Goal: Book appointment/travel/reservation

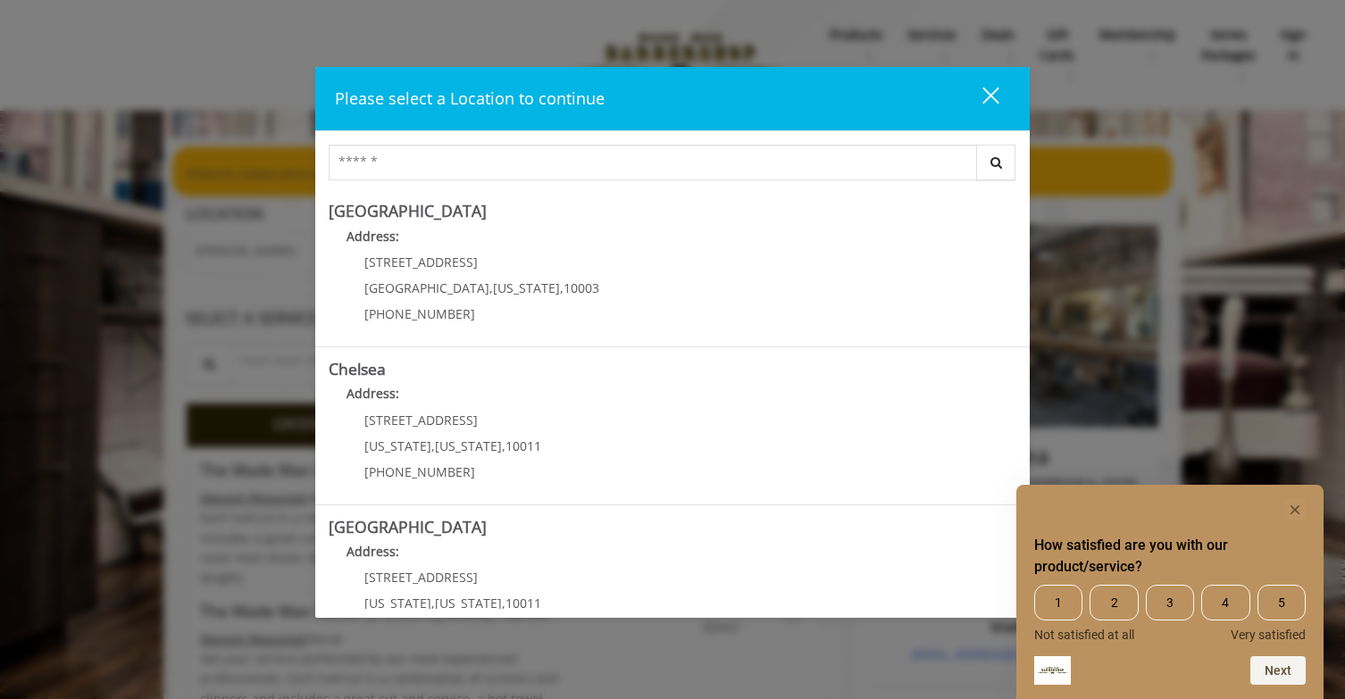
click at [993, 88] on div "close" at bounding box center [980, 99] width 36 height 27
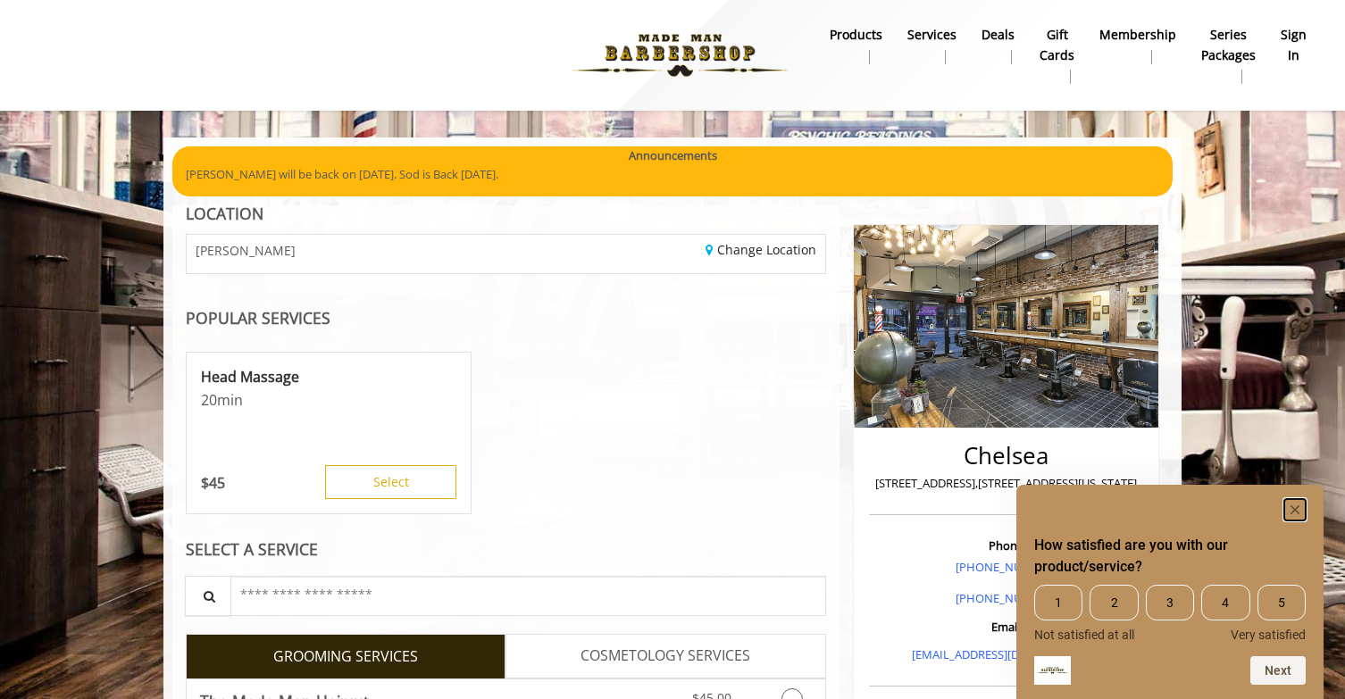
click at [1292, 509] on rect "Hide survey" at bounding box center [1294, 509] width 21 height 21
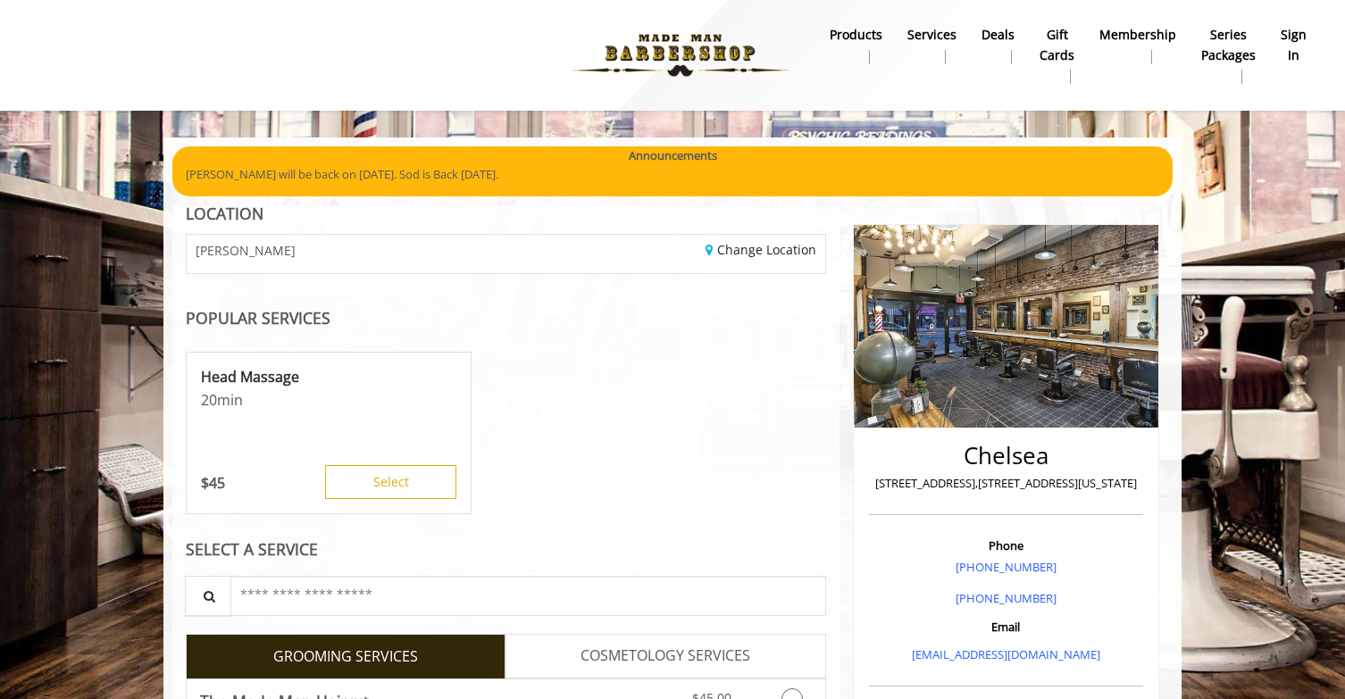
click at [1292, 54] on b "sign in" at bounding box center [1294, 45] width 26 height 40
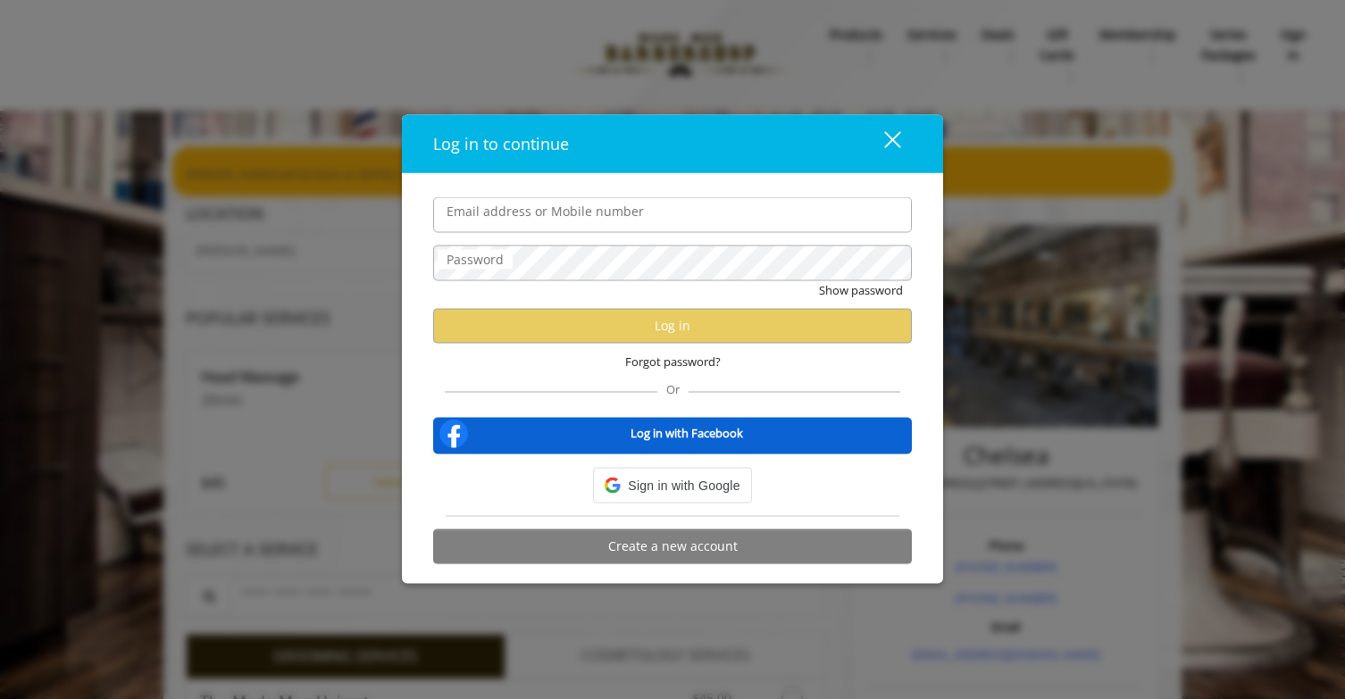
click at [1296, 49] on div "Log in to continue close Email address or Mobile number Password Show password …" at bounding box center [672, 349] width 1345 height 699
type input "**********"
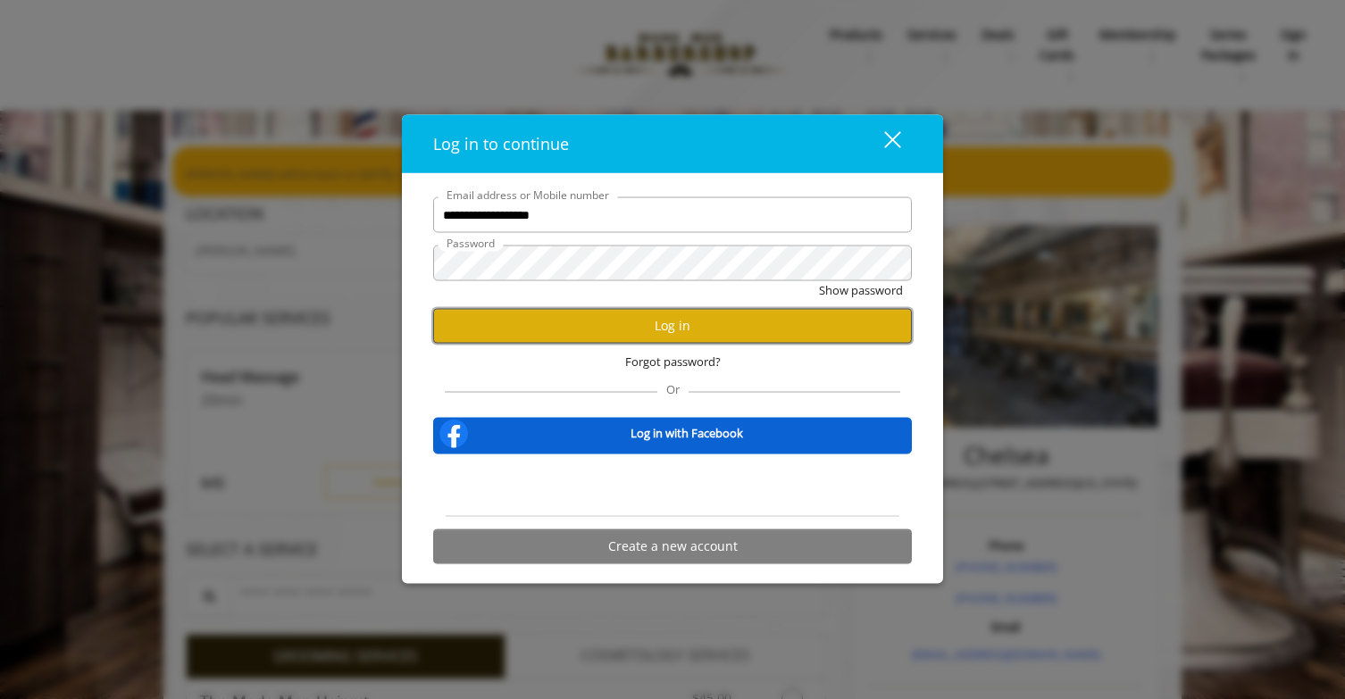
click at [659, 333] on button "Log in" at bounding box center [672, 325] width 479 height 35
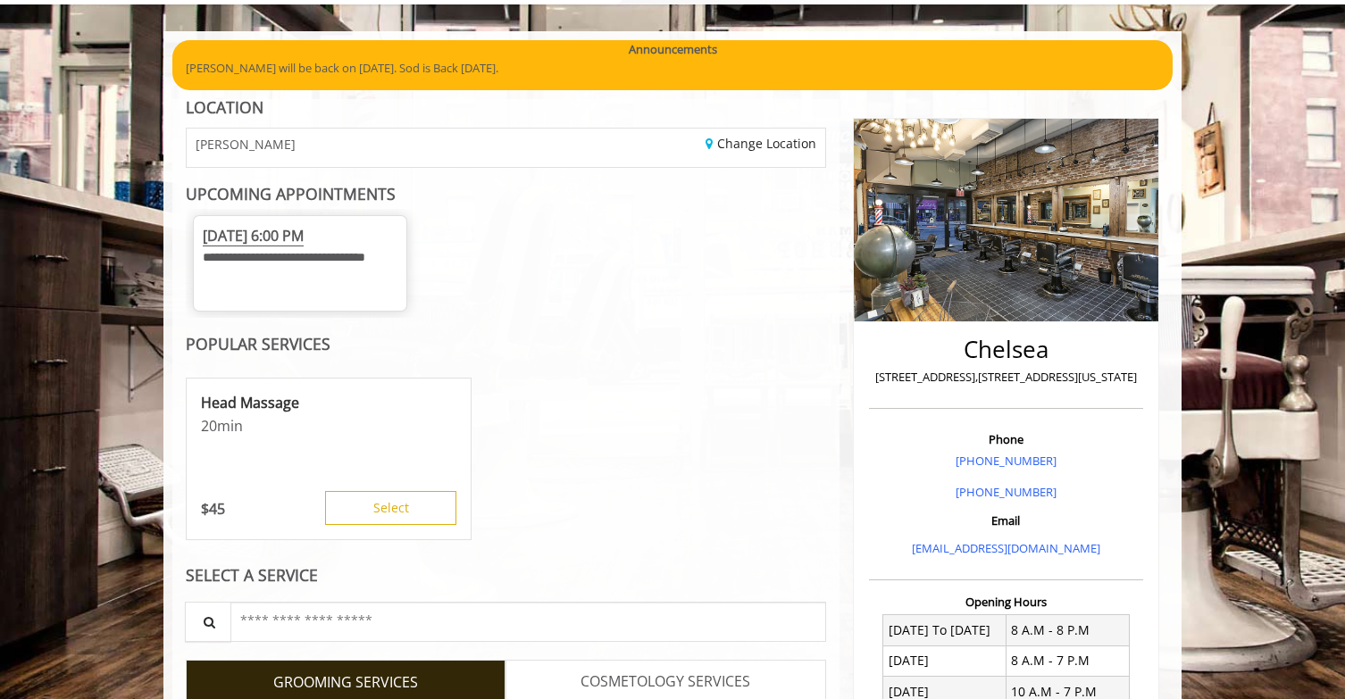
scroll to position [115, 0]
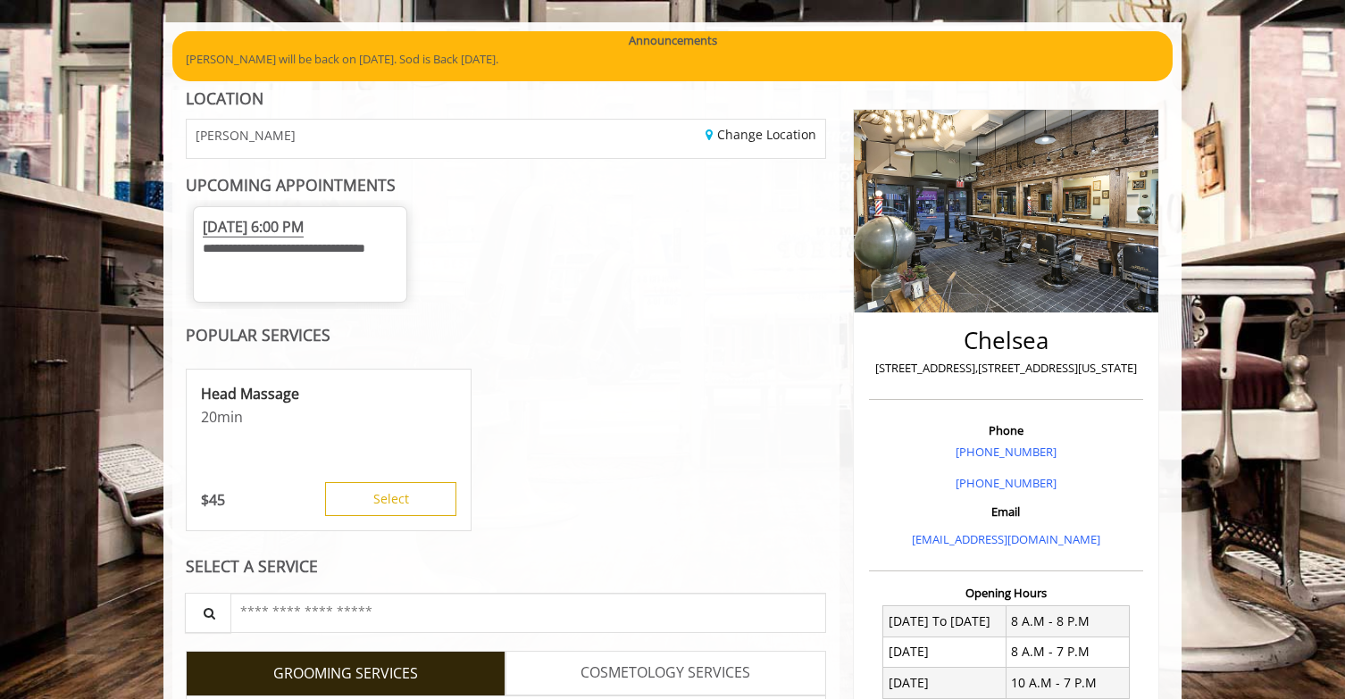
click at [304, 234] on span "[DATE] 6:00 PM" at bounding box center [253, 227] width 101 height 21
click at [304, 225] on span "[DATE] 6:00 PM" at bounding box center [253, 227] width 101 height 21
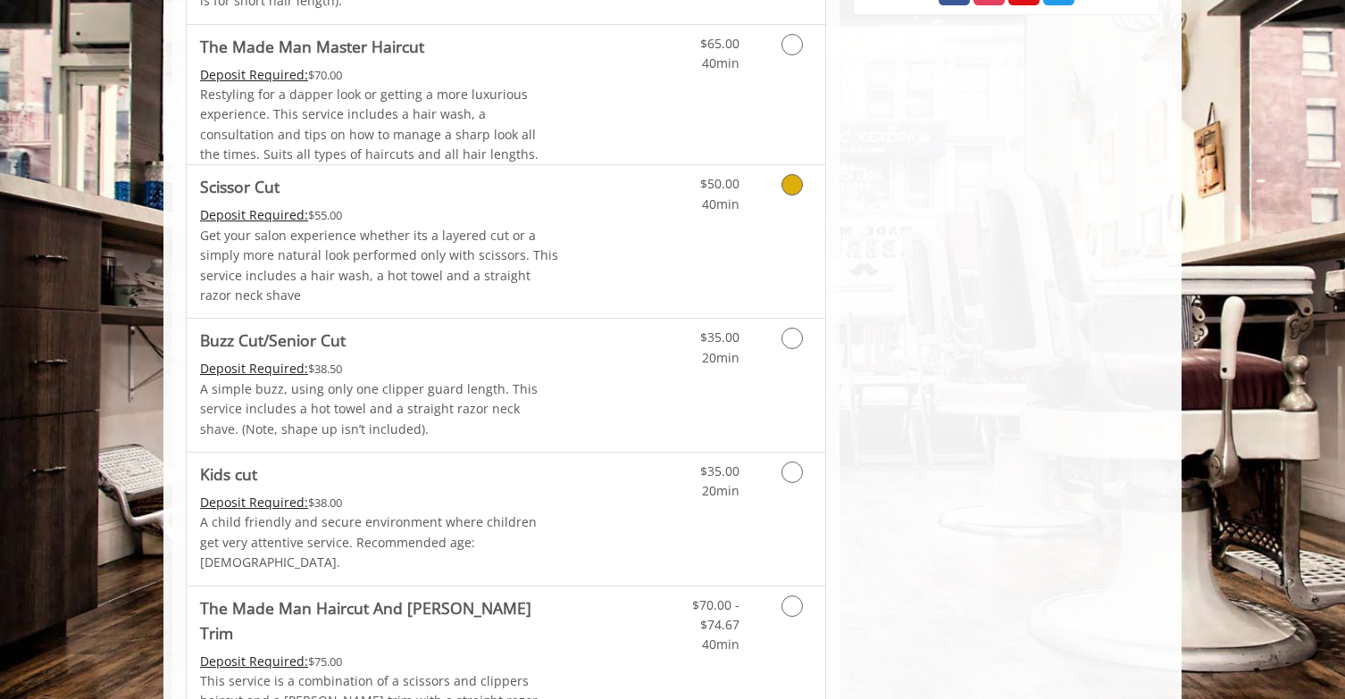
scroll to position [0, 0]
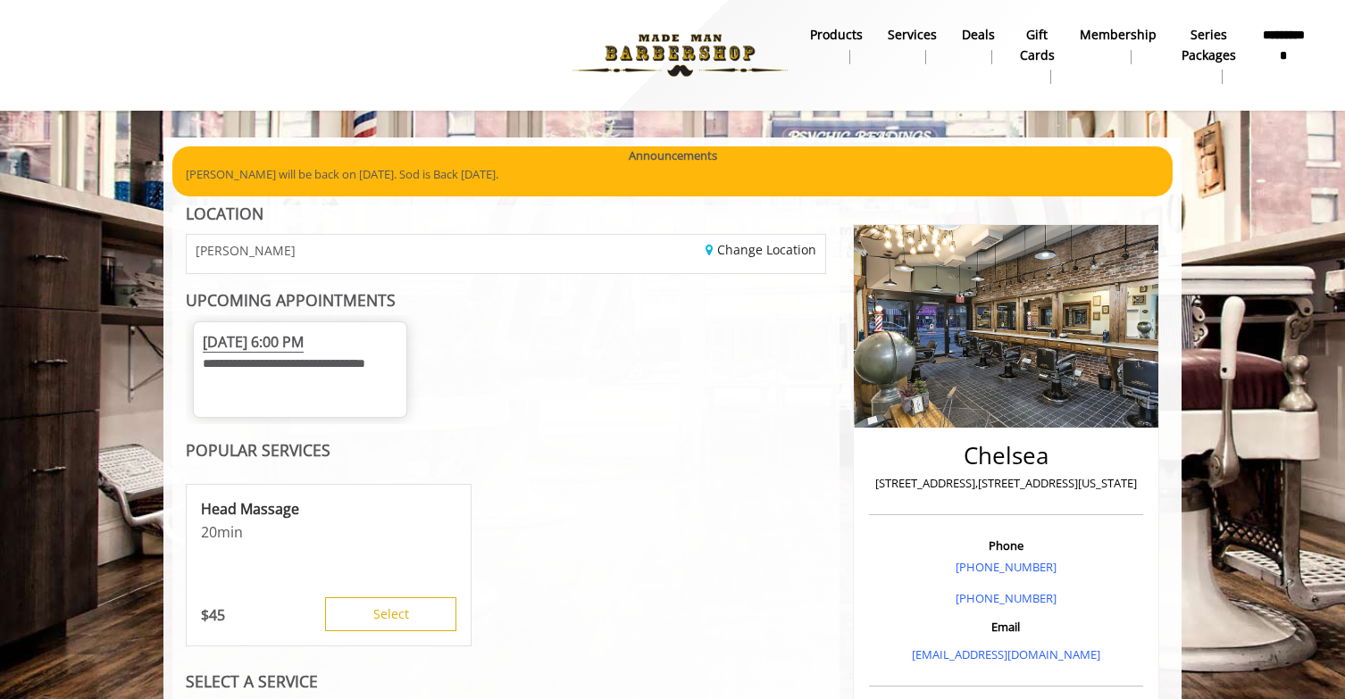
click at [292, 359] on span "**********" at bounding box center [284, 363] width 163 height 13
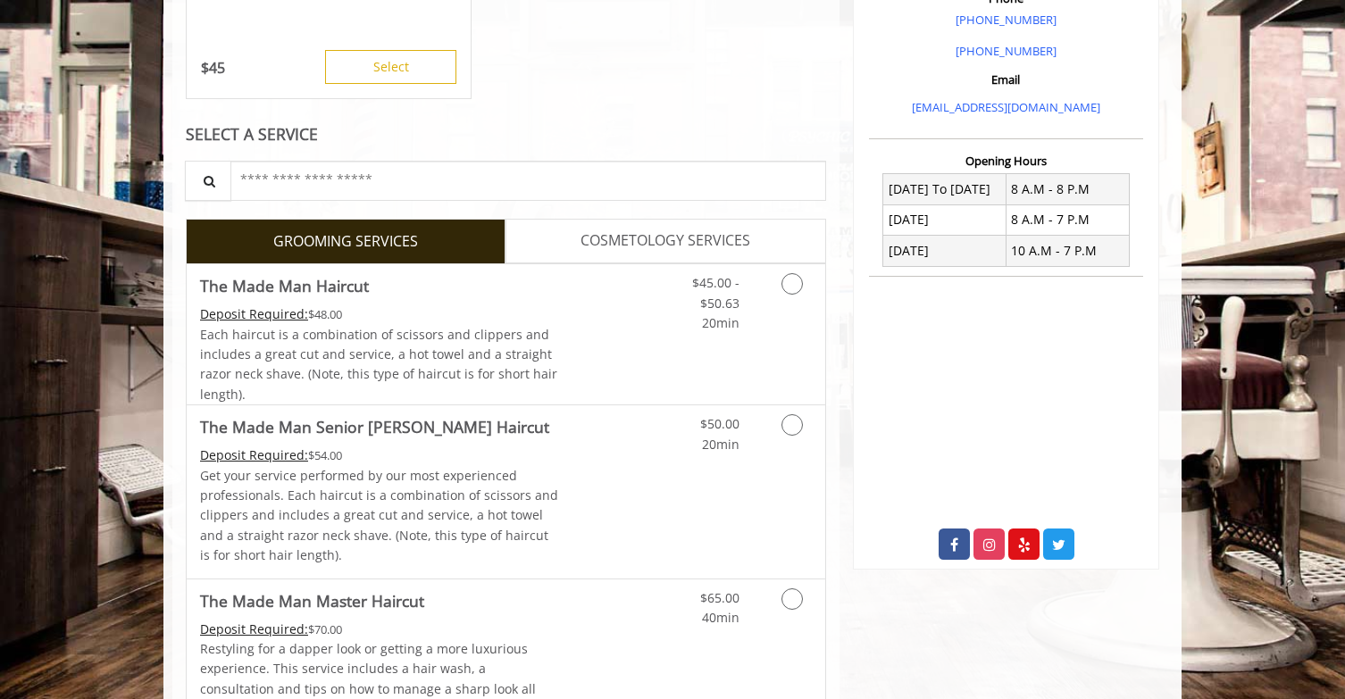
scroll to position [265, 0]
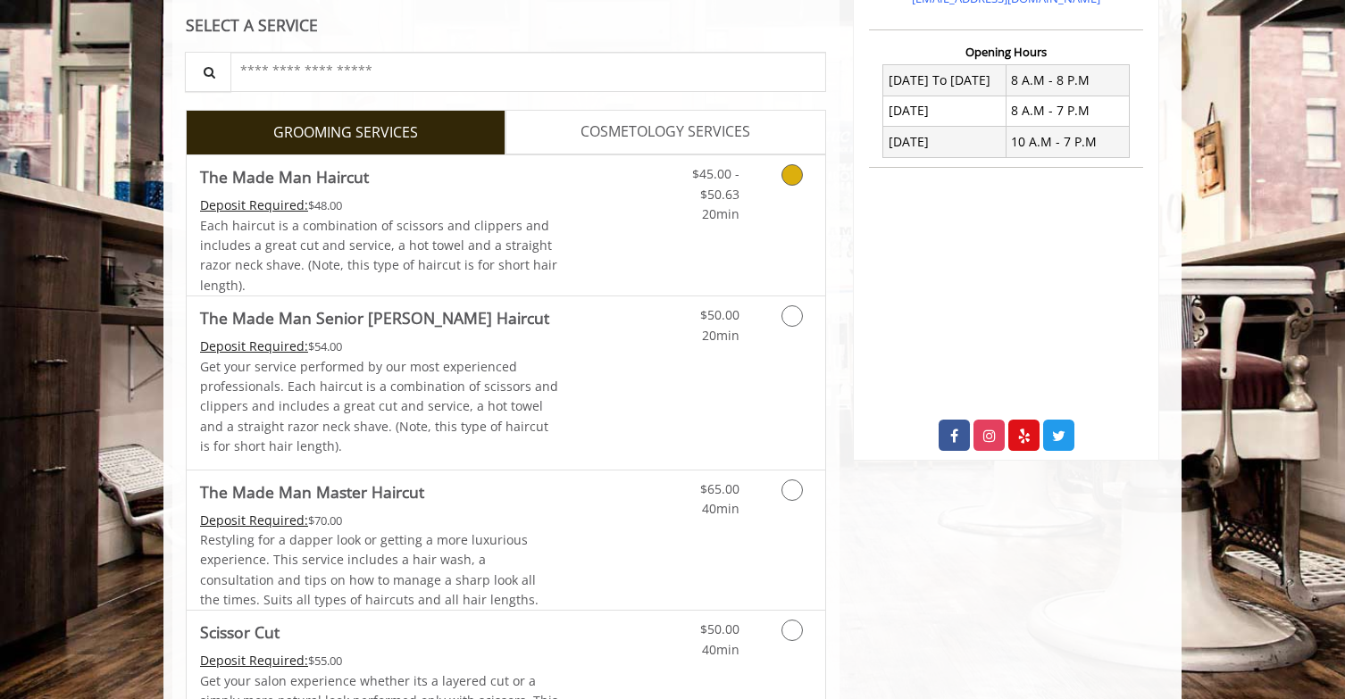
click at [748, 259] on div "$45.00 - $50.63 20min" at bounding box center [745, 225] width 160 height 140
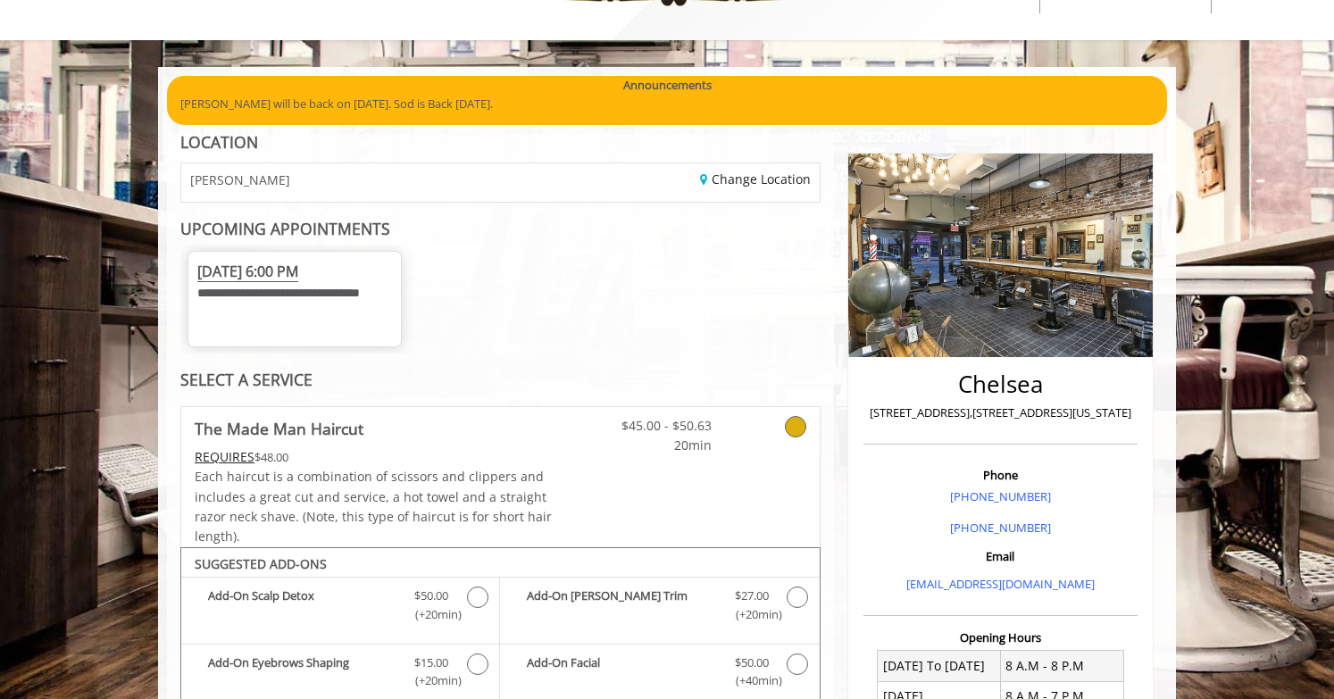
scroll to position [0, 0]
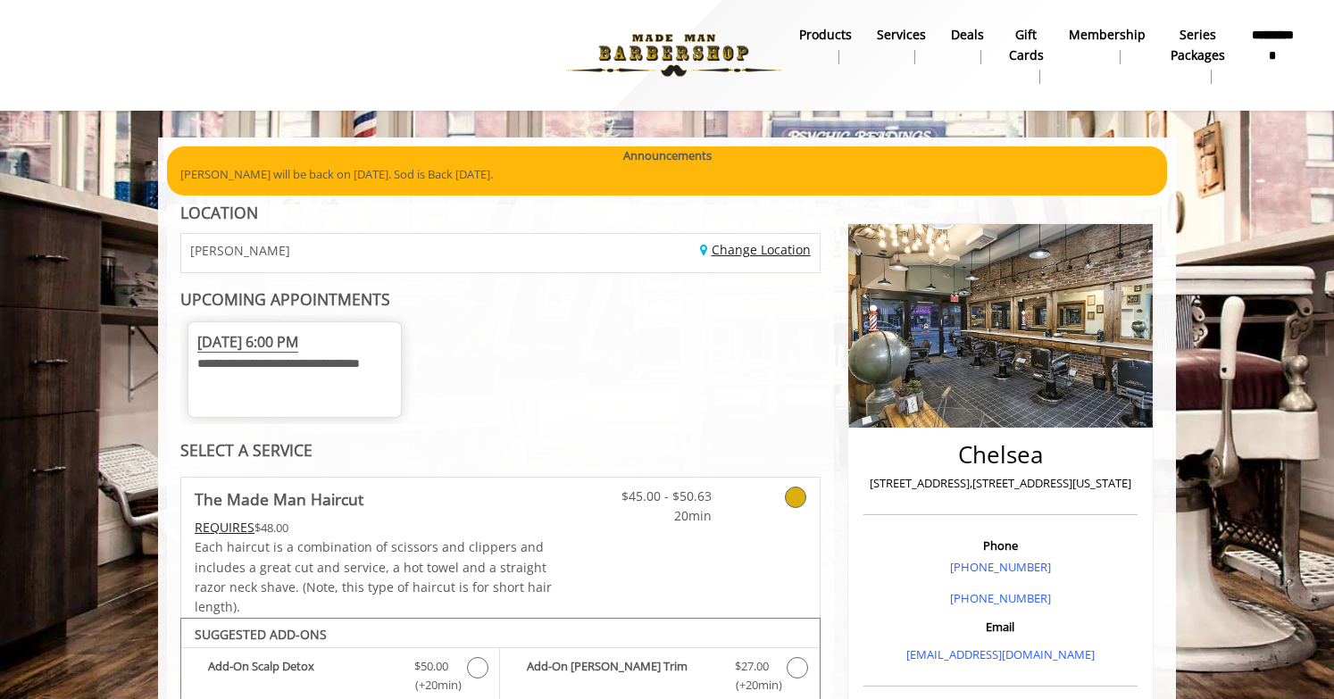
click at [734, 253] on link "Change Location" at bounding box center [755, 249] width 111 height 17
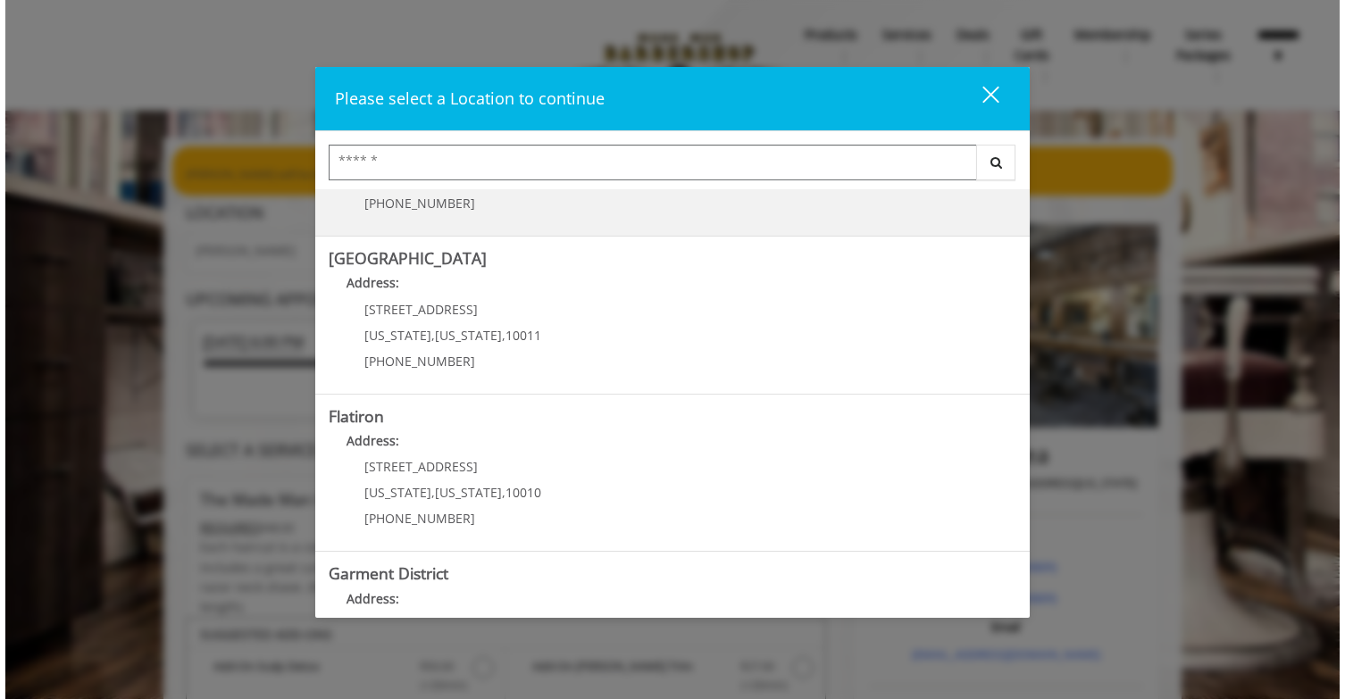
scroll to position [286, 0]
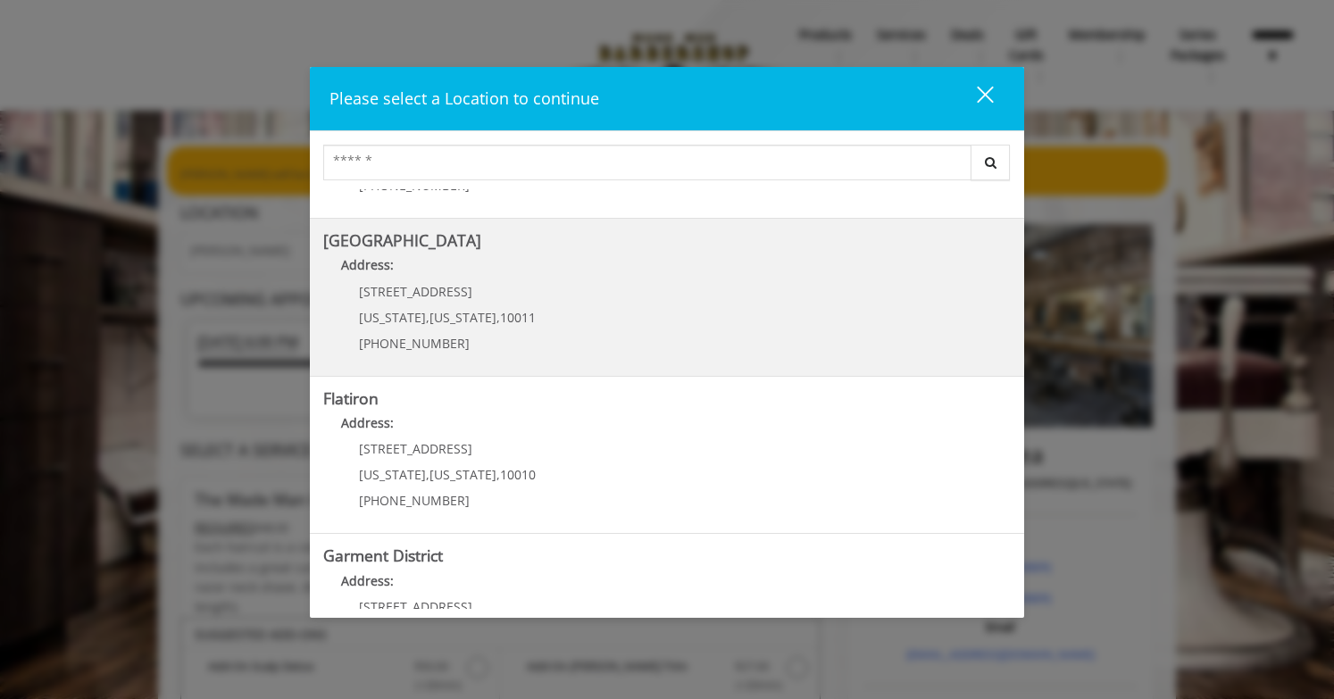
click at [408, 315] on span "New York" at bounding box center [392, 317] width 67 height 17
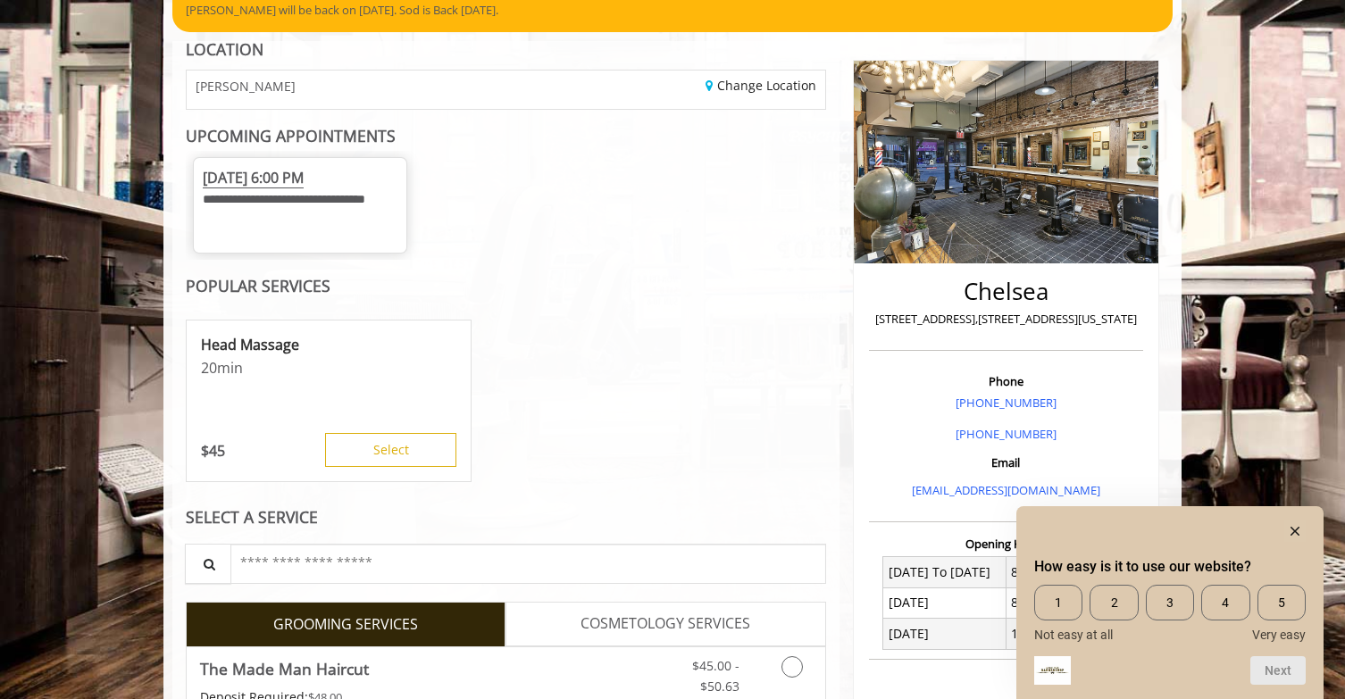
scroll to position [378, 0]
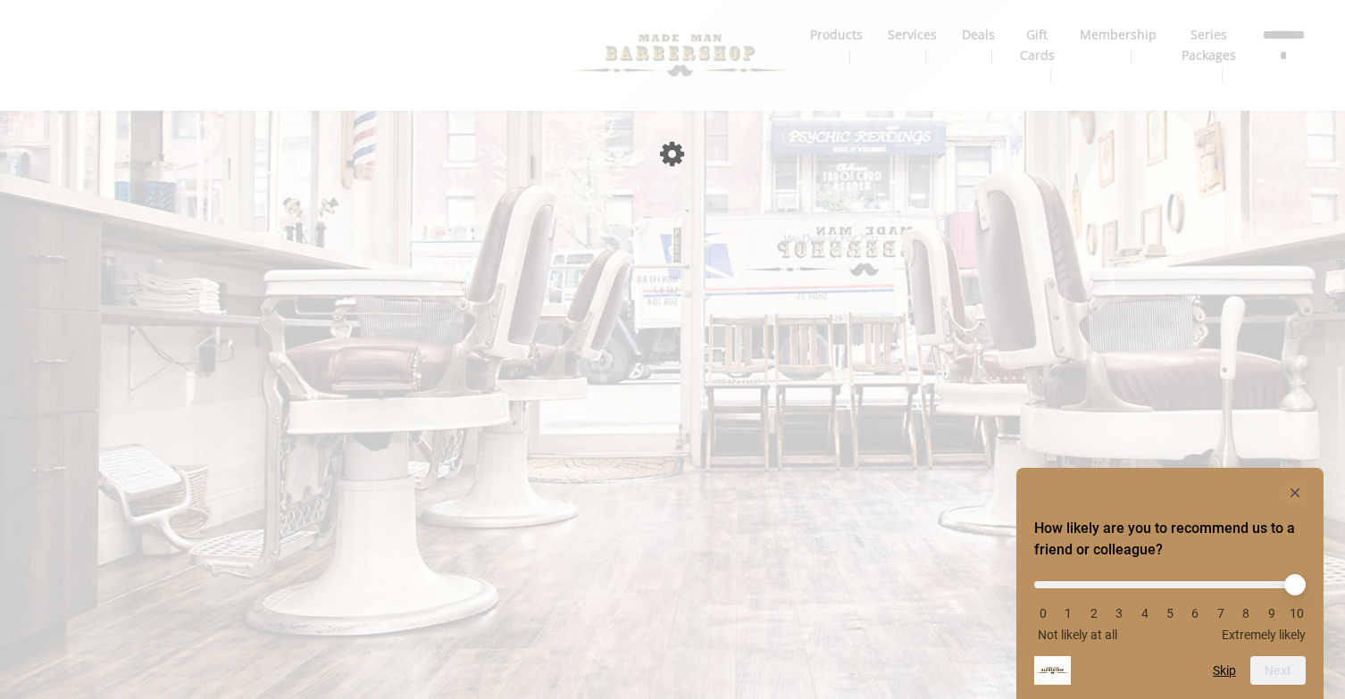
scroll to position [240, 0]
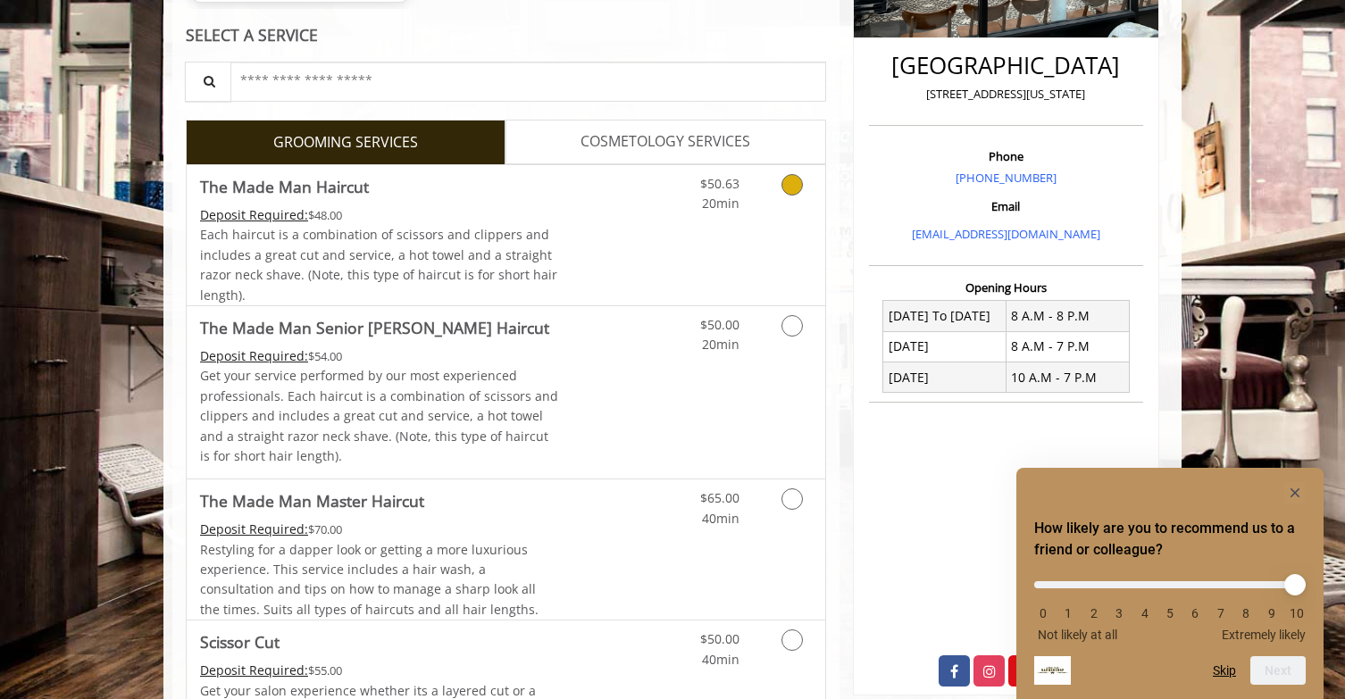
click at [700, 285] on div "$50.63 20min" at bounding box center [745, 235] width 160 height 140
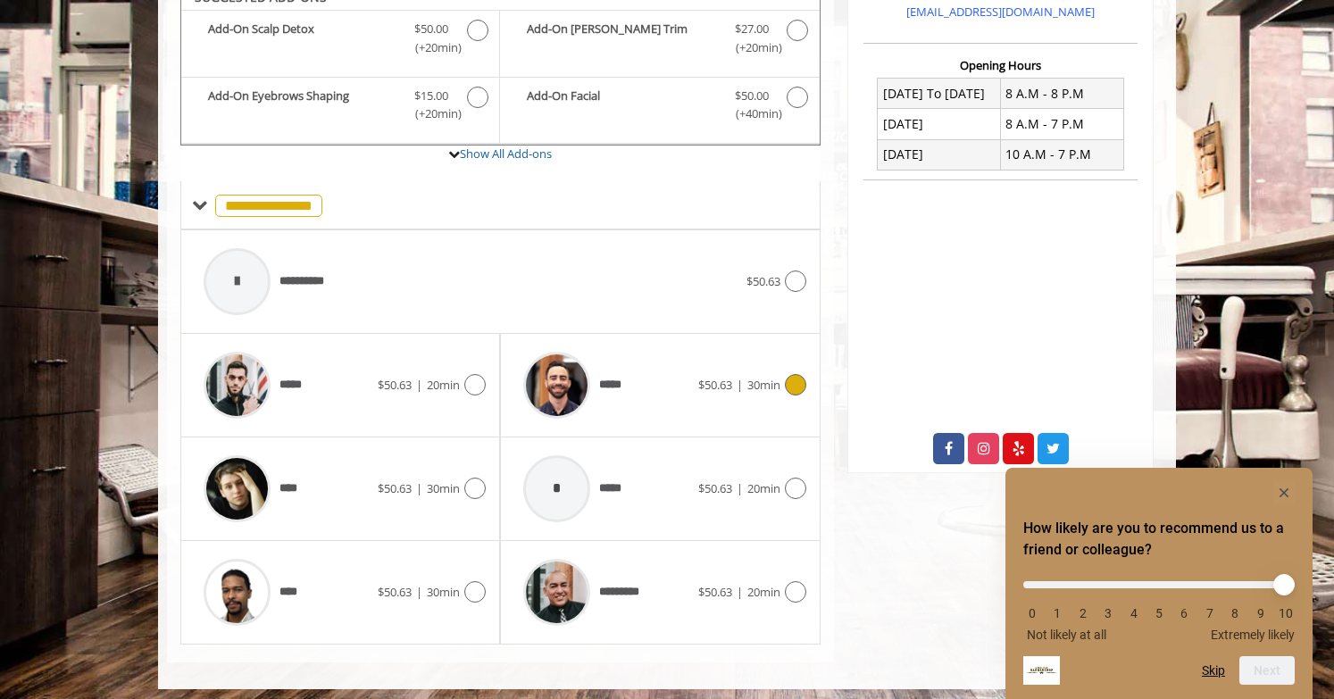
scroll to position [665, 0]
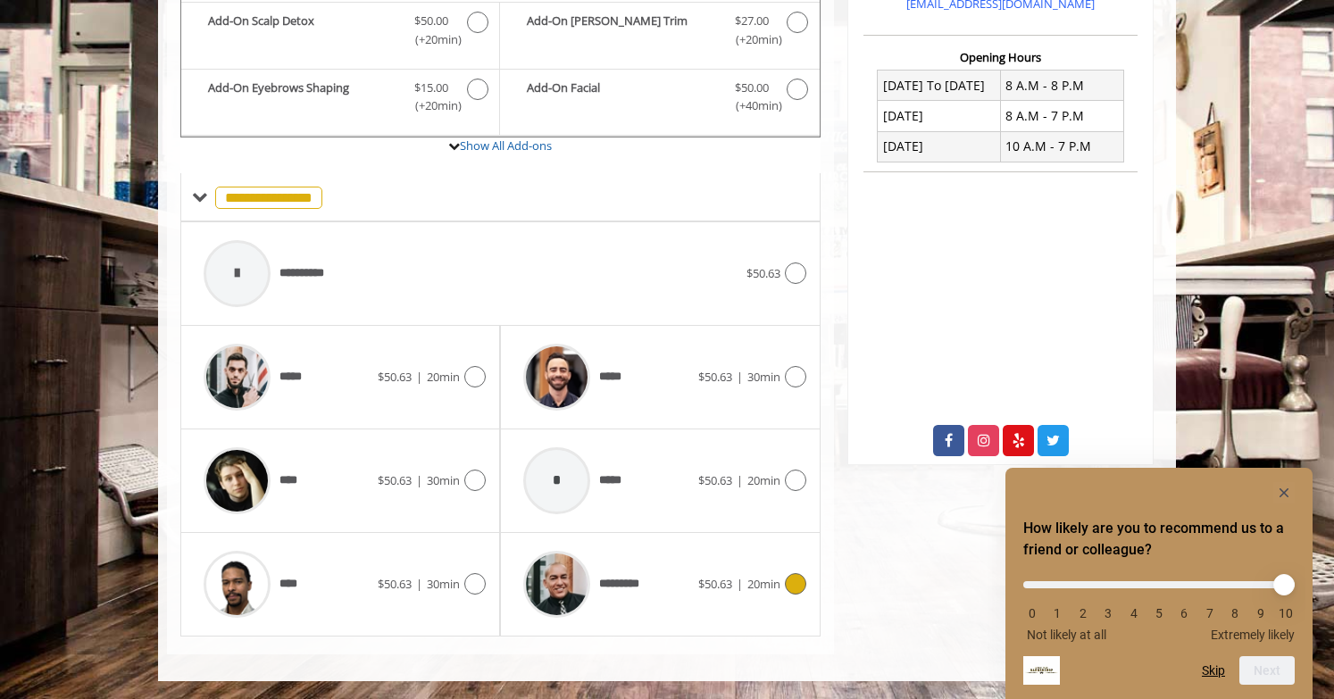
click at [719, 548] on div "********* $50.63 | 20min" at bounding box center [659, 584] width 291 height 85
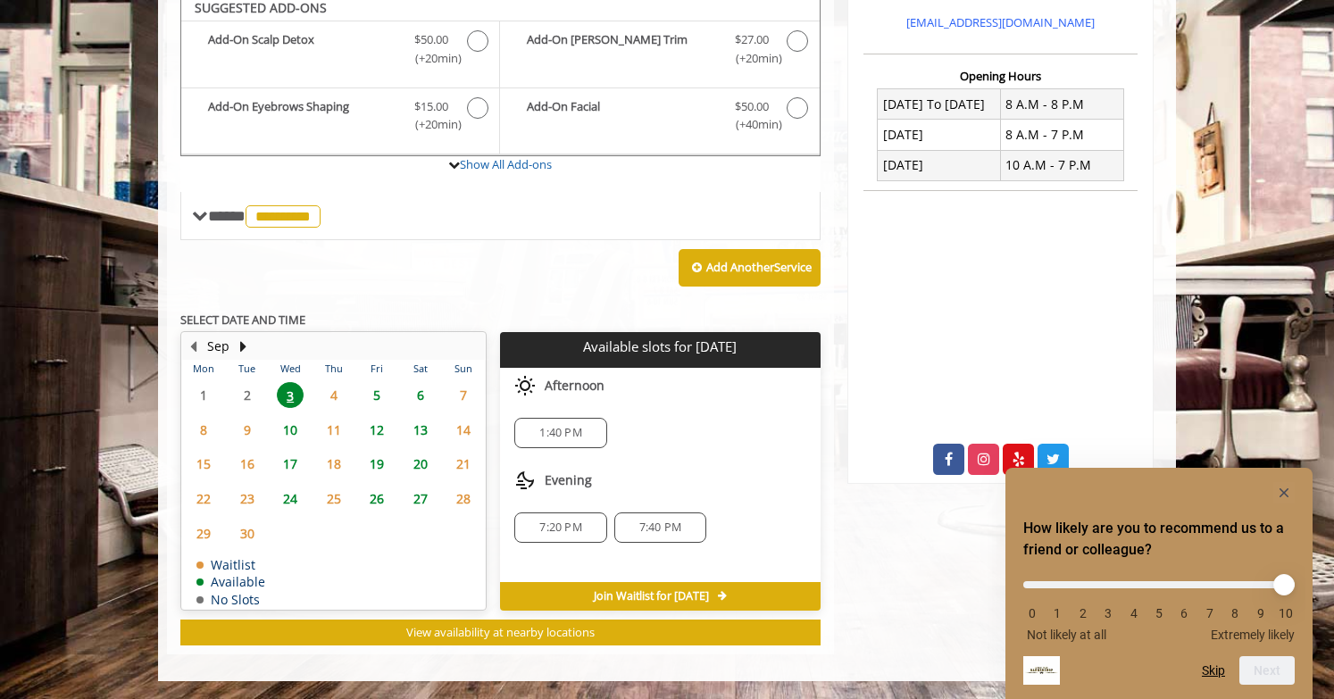
scroll to position [639, 0]
